Goal: Transaction & Acquisition: Download file/media

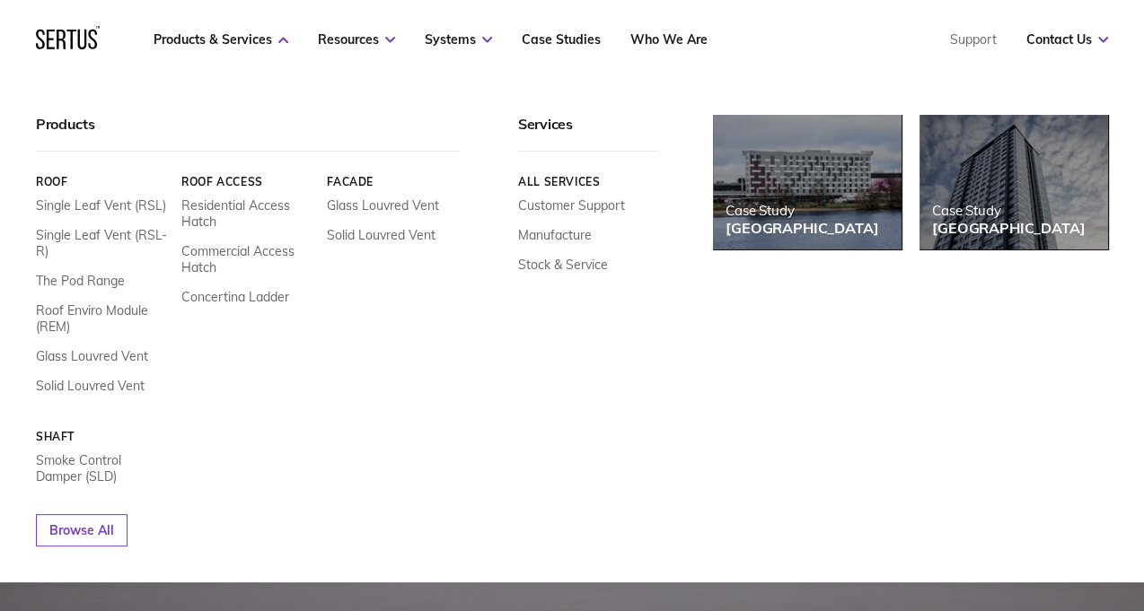
scroll to position [90, 0]
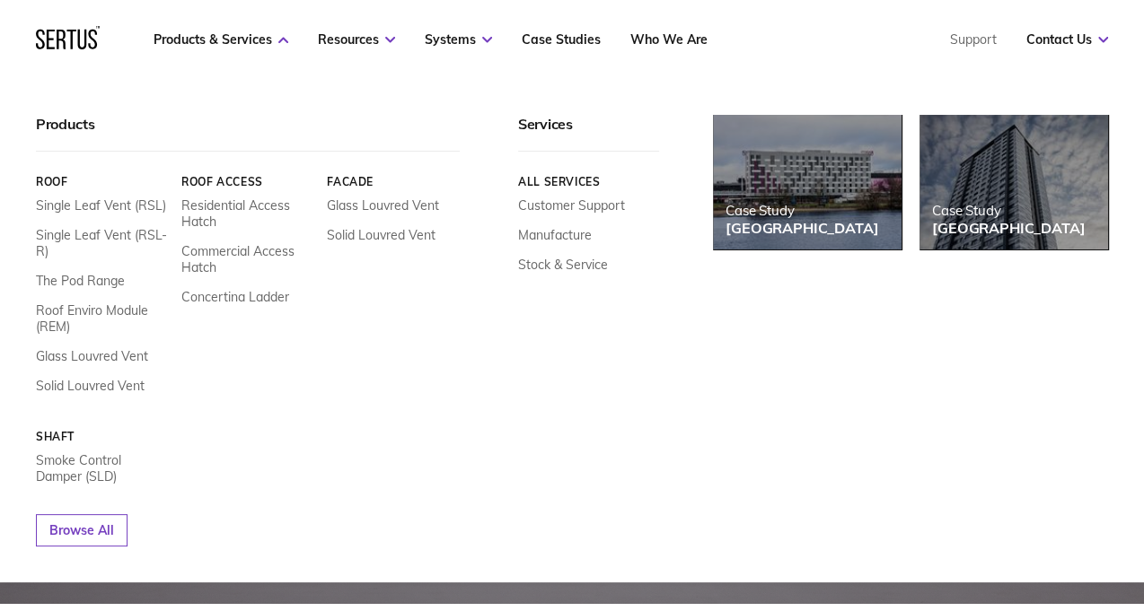
click at [78, 467] on link "Smoke Control Damper (SLD)" at bounding box center [102, 468] width 132 height 32
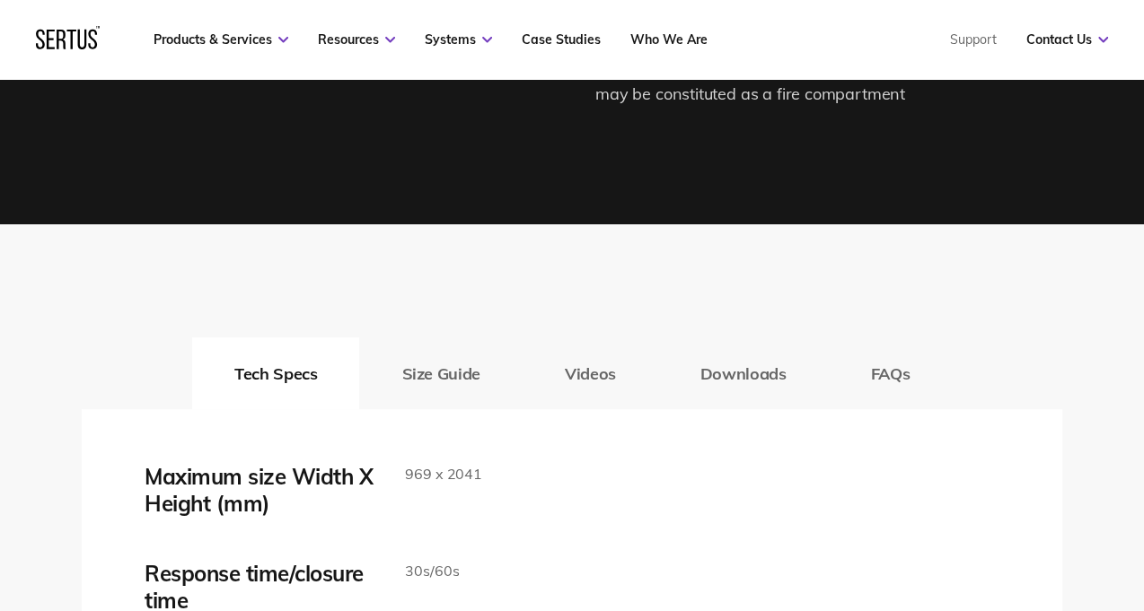
scroll to position [2873, 0]
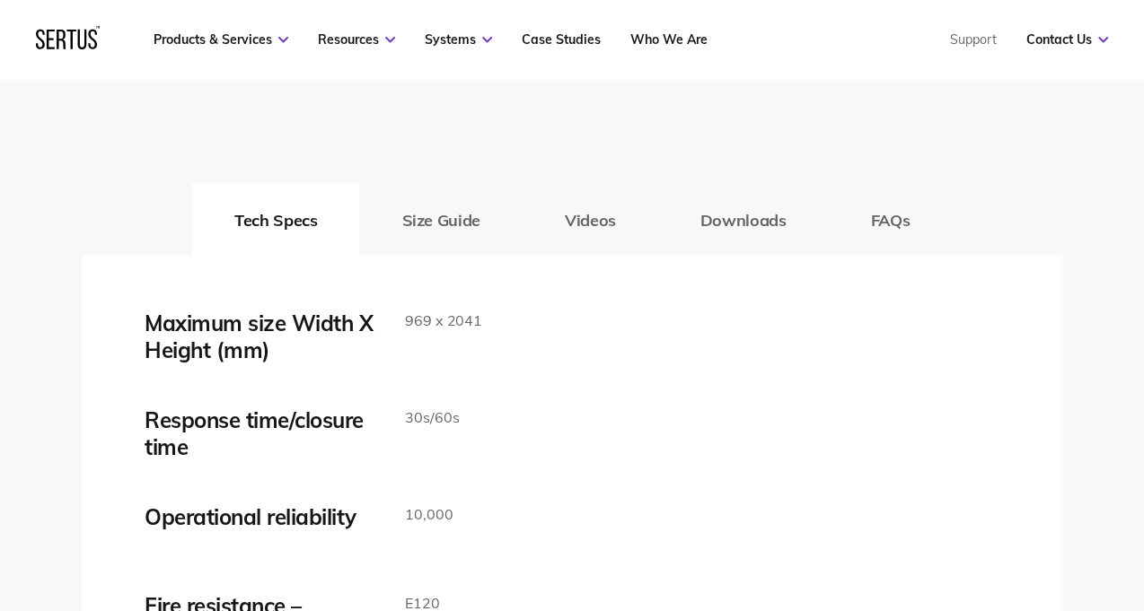
click at [739, 219] on button "Downloads" at bounding box center [743, 220] width 171 height 72
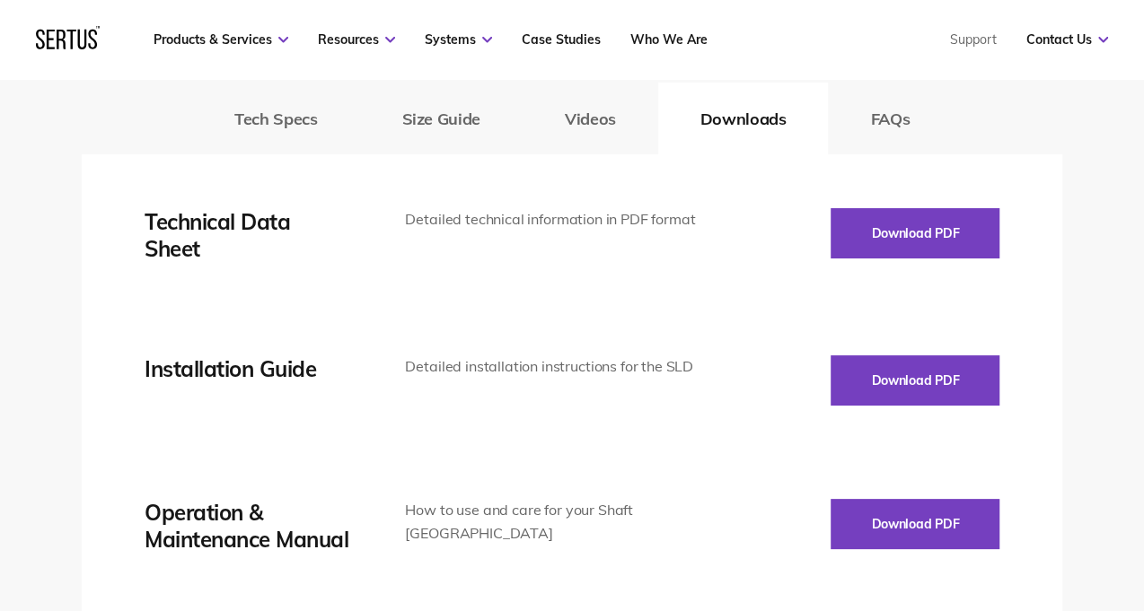
scroll to position [3052, 0]
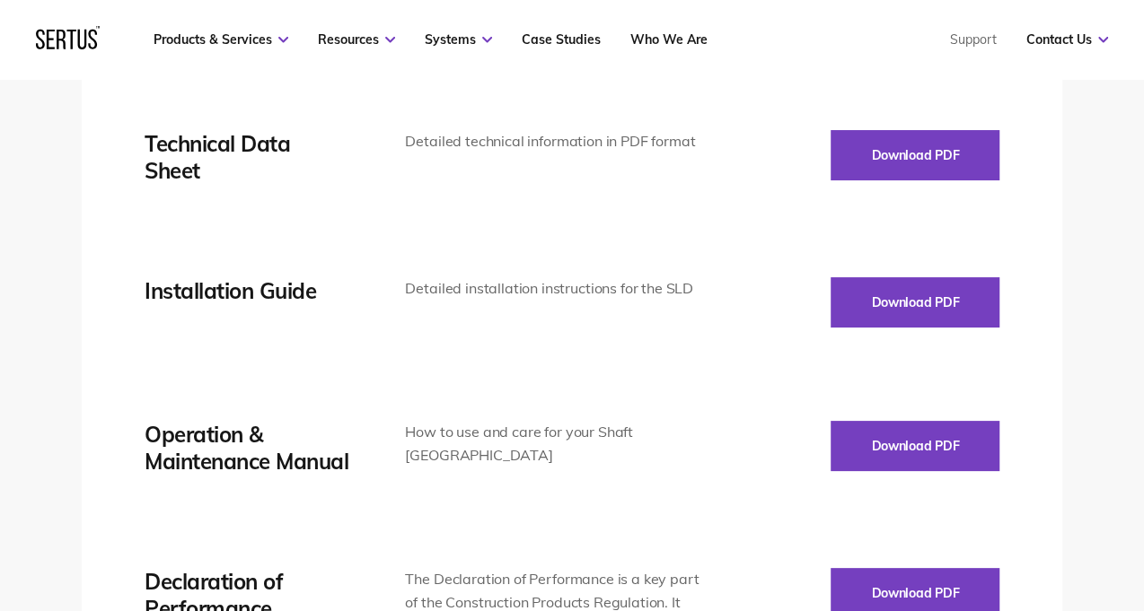
click at [921, 306] on button "Download PDF" at bounding box center [914, 302] width 169 height 50
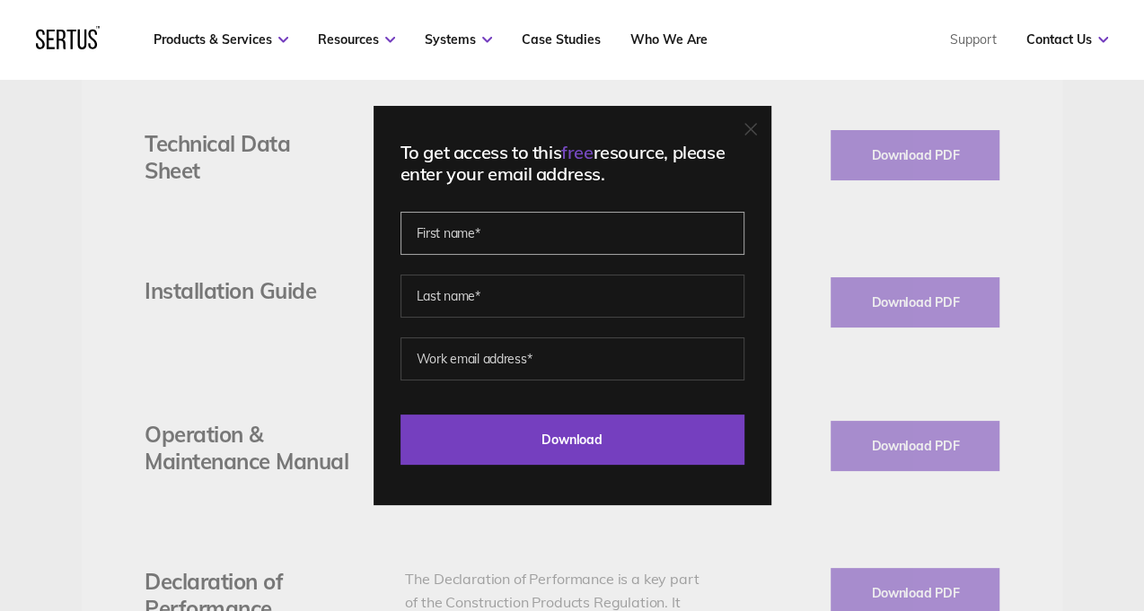
click at [460, 240] on input "text" at bounding box center [572, 233] width 344 height 43
type input "[PERSON_NAME]"
type input "[PERSON_NAME][EMAIL_ADDRESS][DOMAIN_NAME]"
click at [585, 441] on input "Download" at bounding box center [572, 440] width 344 height 50
